Goal: Information Seeking & Learning: Learn about a topic

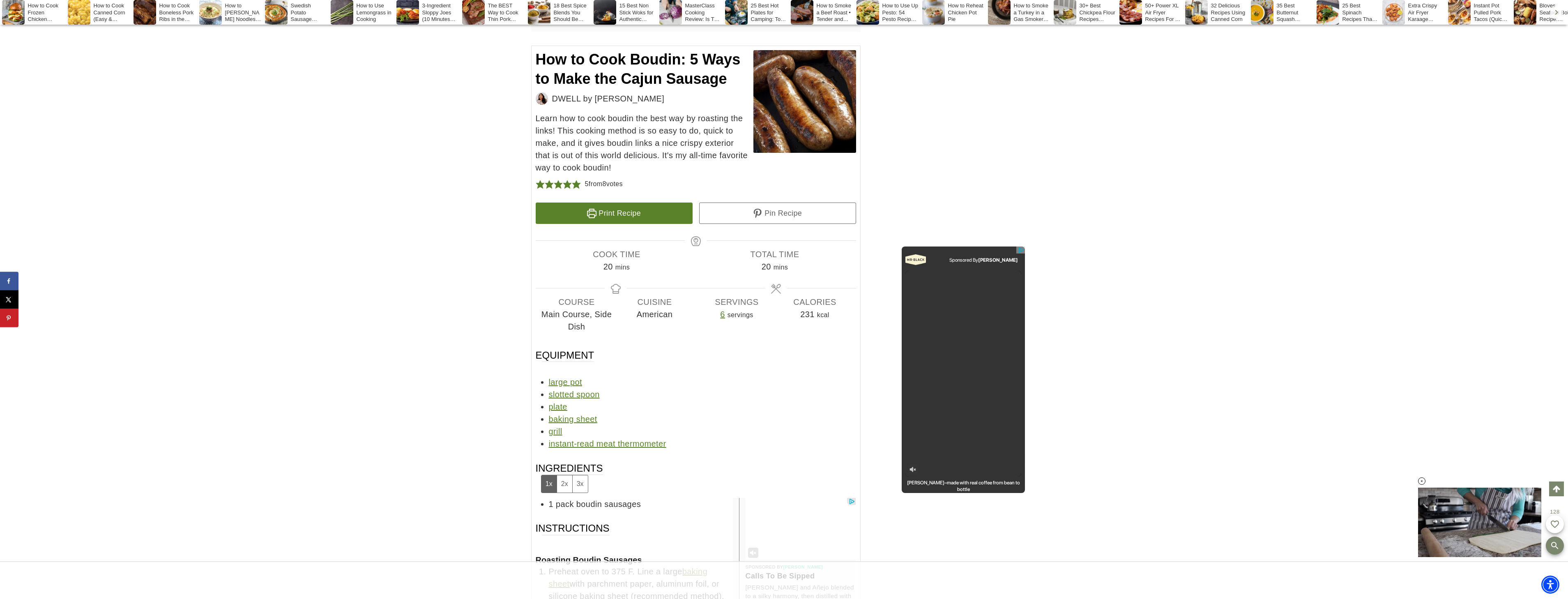
scroll to position [4884, 0]
